Goal: Information Seeking & Learning: Learn about a topic

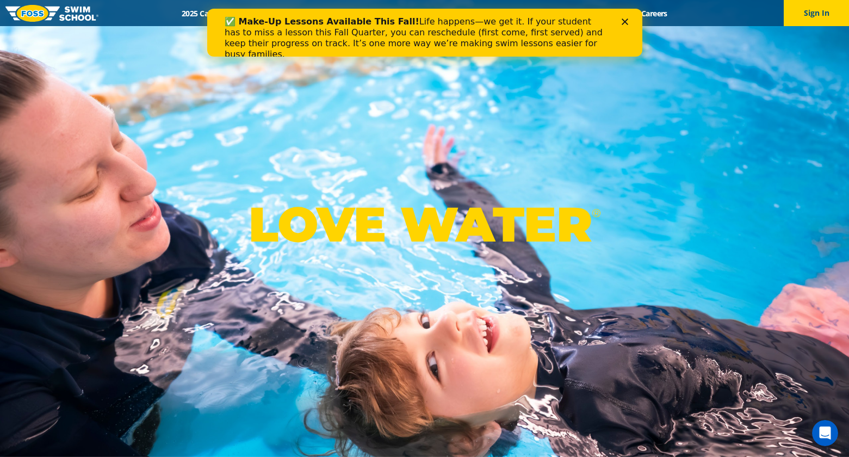
click at [623, 20] on icon "Close" at bounding box center [624, 21] width 7 height 7
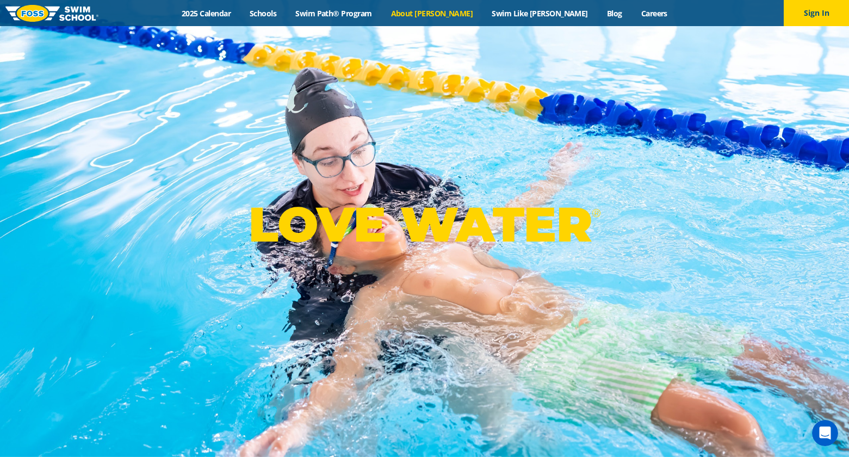
click at [445, 15] on link "About [PERSON_NAME]" at bounding box center [431, 13] width 101 height 10
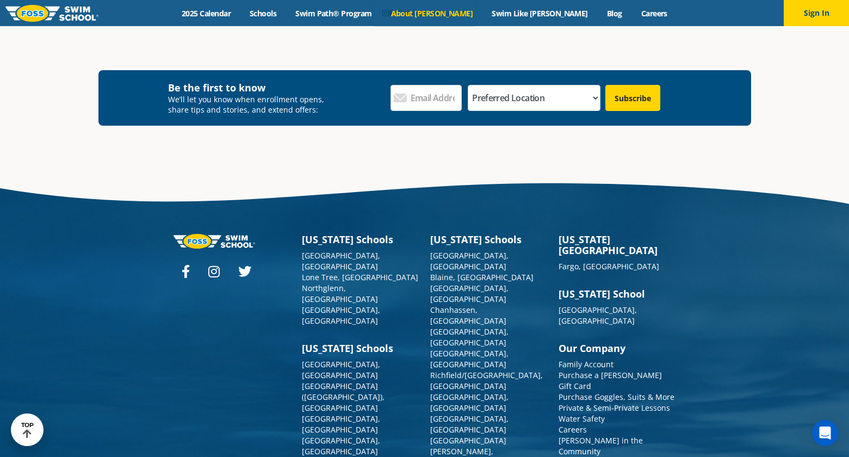
scroll to position [2879, 0]
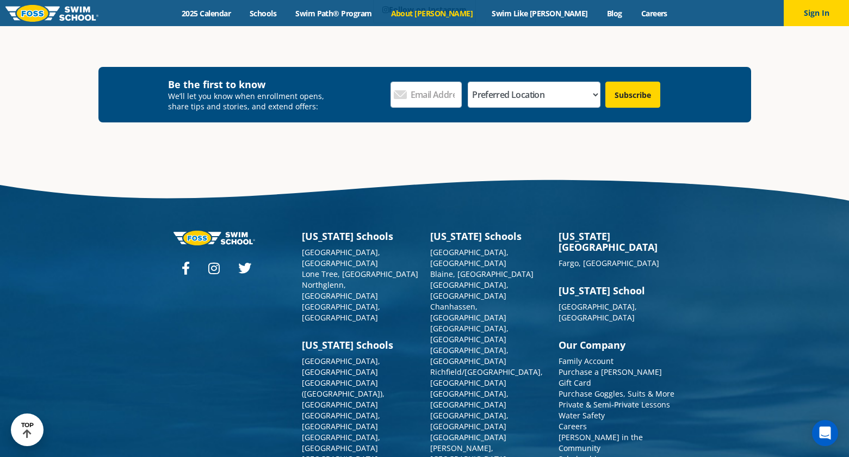
click at [182, 262] on icon at bounding box center [186, 268] width 8 height 13
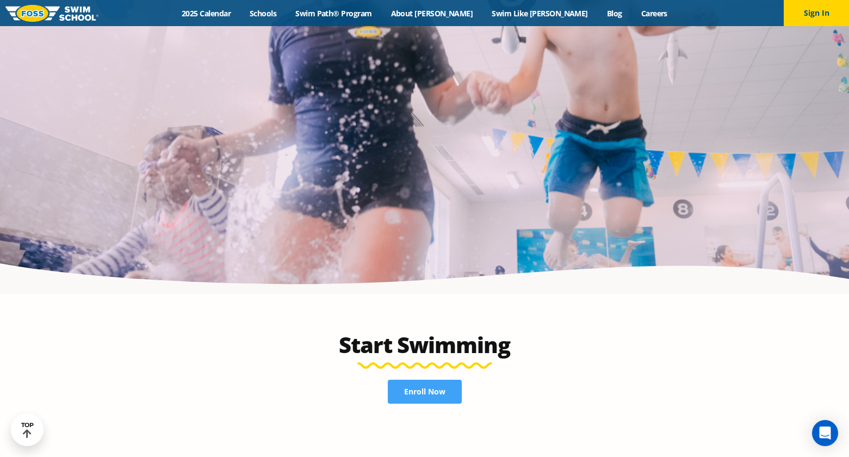
scroll to position [2259, 0]
